Goal: Task Accomplishment & Management: Complete application form

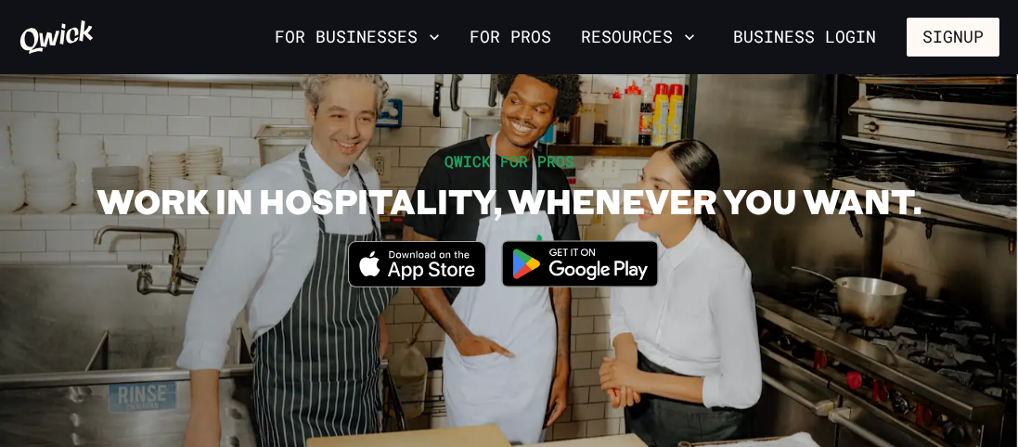
scroll to position [113, 0]
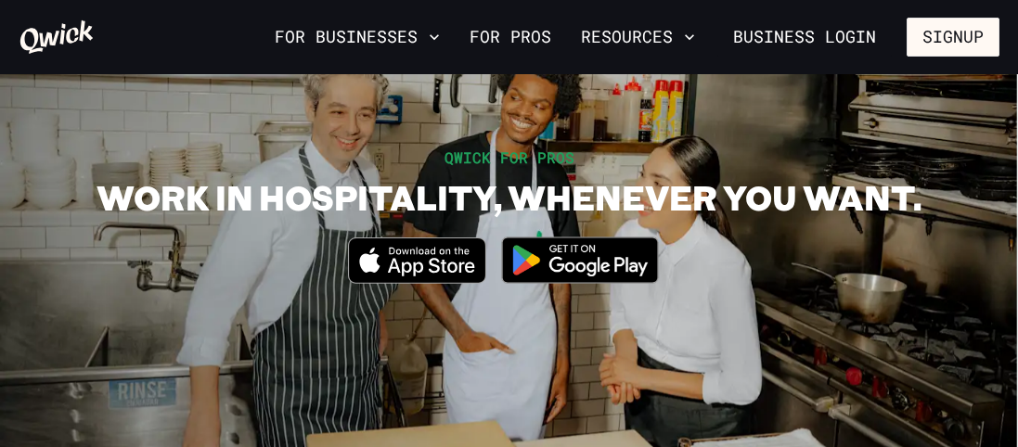
click at [598, 295] on img at bounding box center [580, 261] width 180 height 70
click at [951, 37] on button "Signup" at bounding box center [953, 37] width 93 height 39
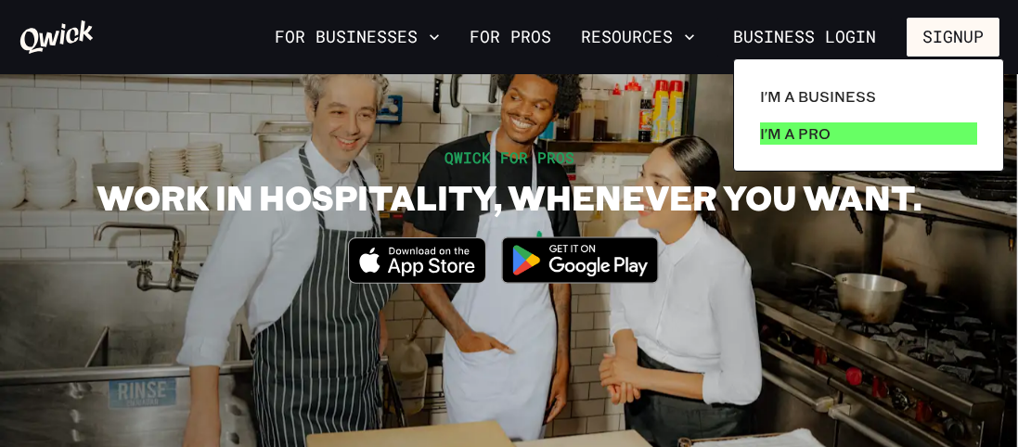
click at [831, 139] on p "I'm a Pro" at bounding box center [795, 134] width 71 height 22
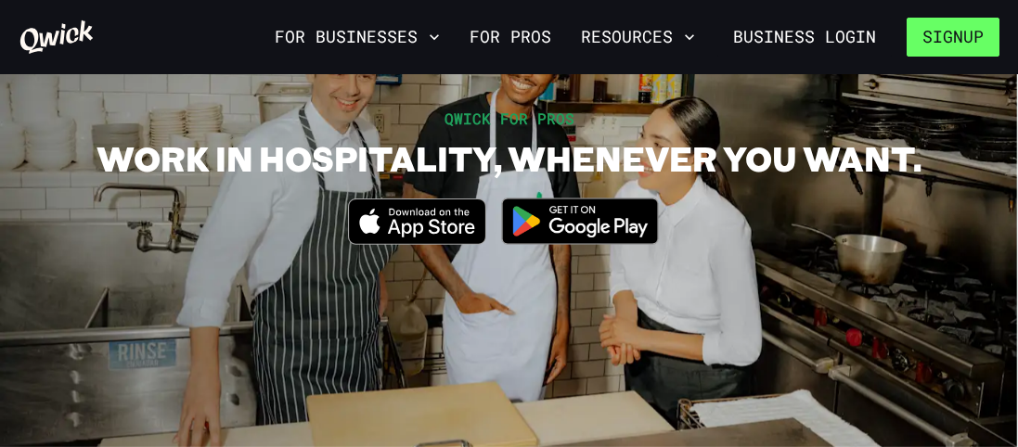
scroll to position [123, 0]
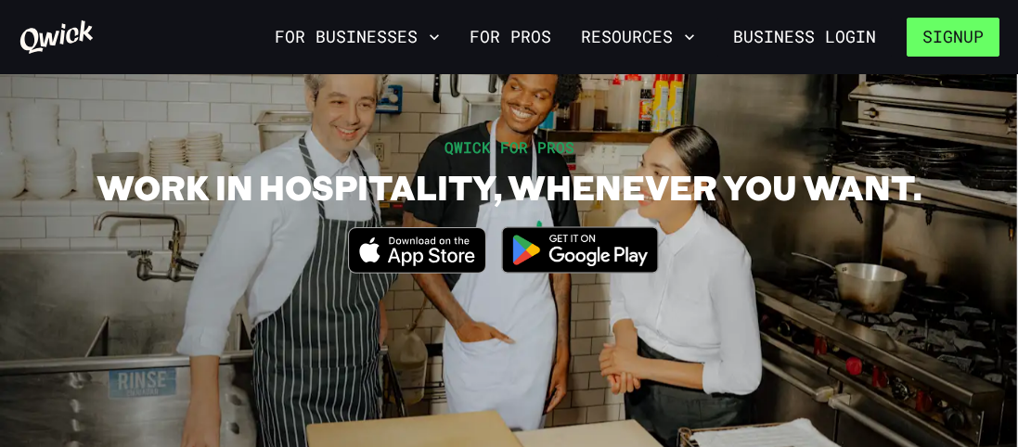
click at [963, 43] on button "Signup" at bounding box center [953, 37] width 93 height 39
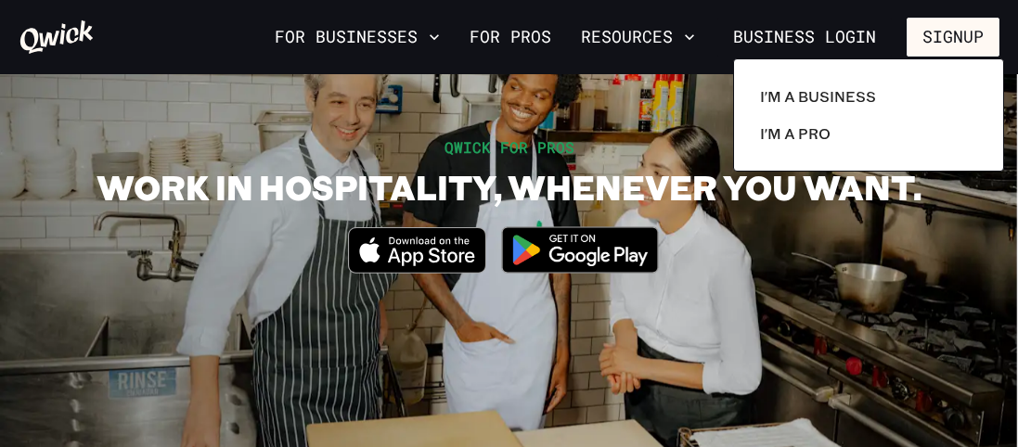
click at [846, 37] on div at bounding box center [509, 223] width 1018 height 447
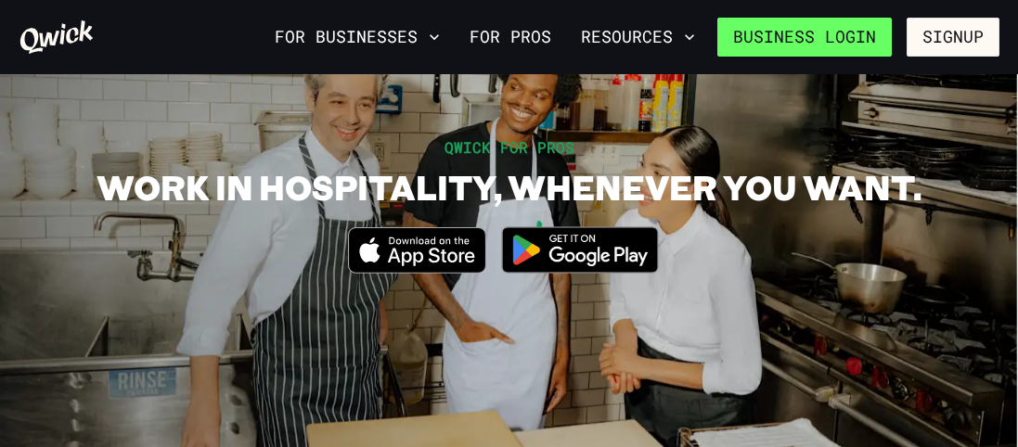
click at [839, 41] on link "Business Login" at bounding box center [805, 37] width 175 height 39
